Goal: Information Seeking & Learning: Check status

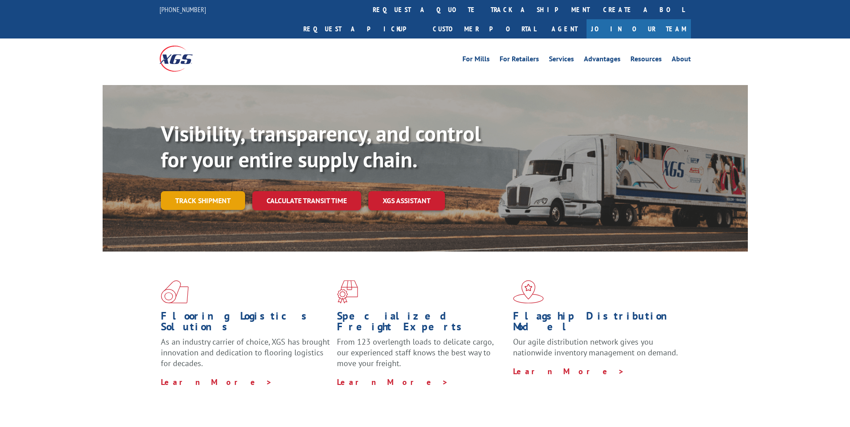
drag, startPoint x: 183, startPoint y: 180, endPoint x: 422, endPoint y: 233, distance: 245.5
click at [183, 191] on link "Track shipment" at bounding box center [203, 200] width 84 height 19
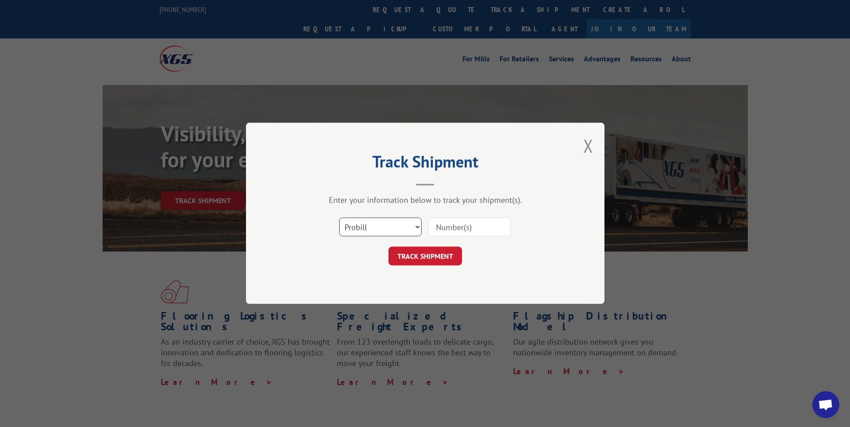
click at [405, 230] on select "Select category... Probill BOL PO" at bounding box center [380, 227] width 82 height 19
select select "bol"
click at [339, 218] on select "Select category... Probill BOL PO" at bounding box center [380, 227] width 82 height 19
click at [452, 232] on input at bounding box center [469, 227] width 82 height 19
type input "048543"
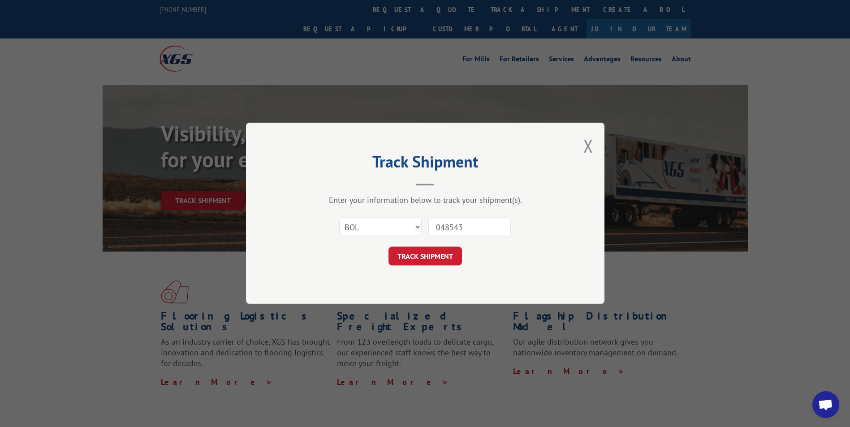
click at [412, 256] on button "TRACK SHIPMENT" at bounding box center [424, 256] width 73 height 19
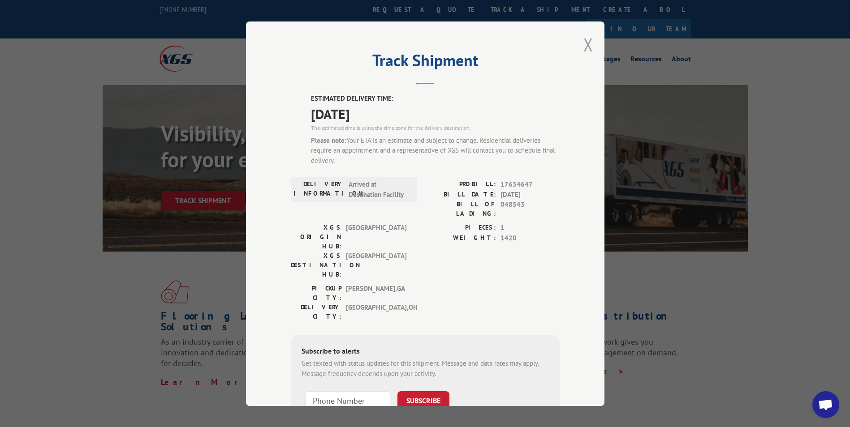
click at [584, 46] on button "Close modal" at bounding box center [588, 45] width 10 height 24
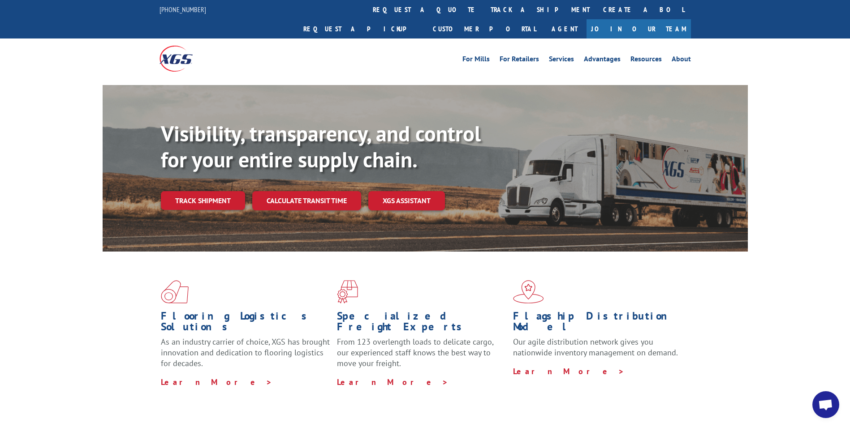
click at [209, 191] on link "Track shipment" at bounding box center [203, 200] width 84 height 19
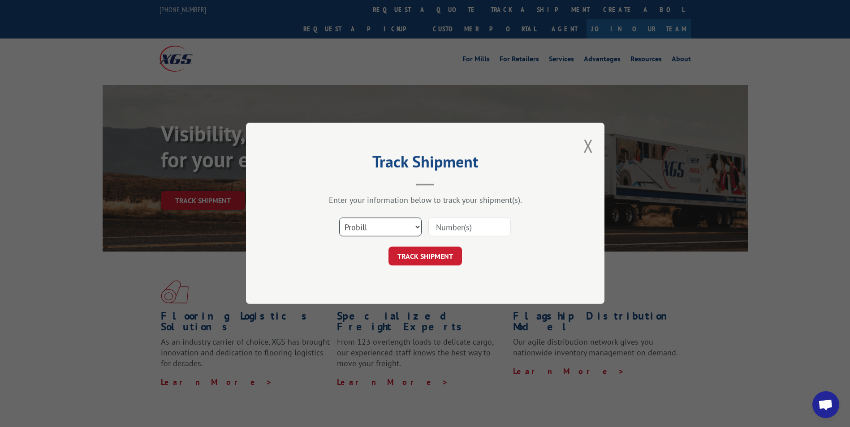
click at [407, 230] on select "Select category... Probill BOL PO" at bounding box center [380, 227] width 82 height 19
click at [445, 198] on div "Enter your information below to track your shipment(s)." at bounding box center [425, 200] width 269 height 10
click at [594, 146] on div "Track Shipment Enter your information below to track your shipment(s). Select c…" at bounding box center [425, 213] width 358 height 181
click at [589, 146] on button "Close modal" at bounding box center [588, 146] width 10 height 24
